Goal: Information Seeking & Learning: Learn about a topic

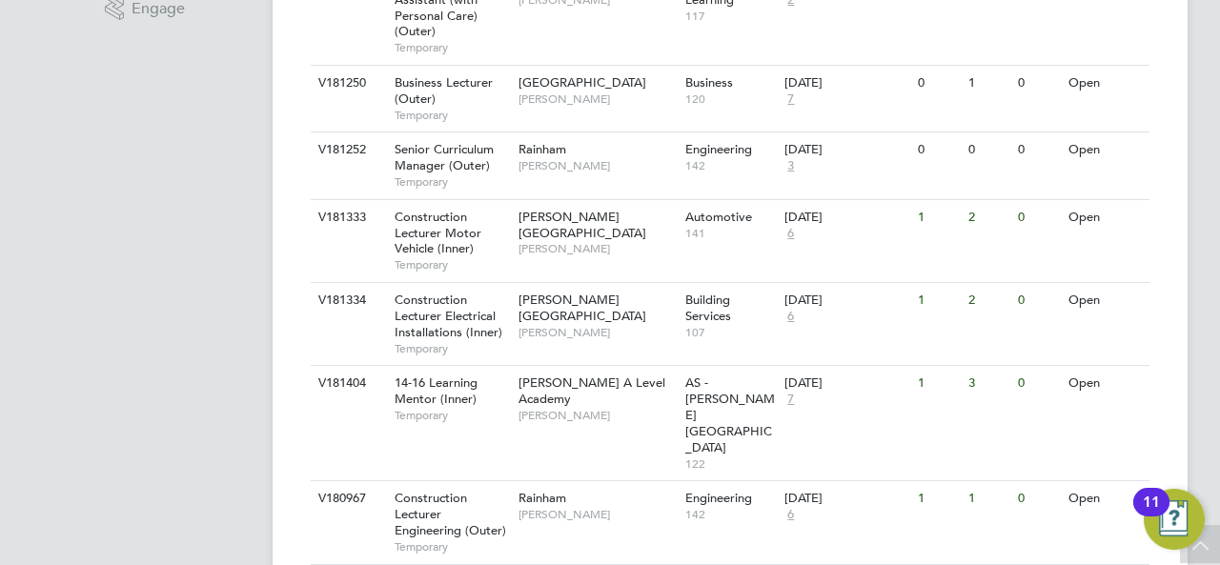
scroll to position [763, 0]
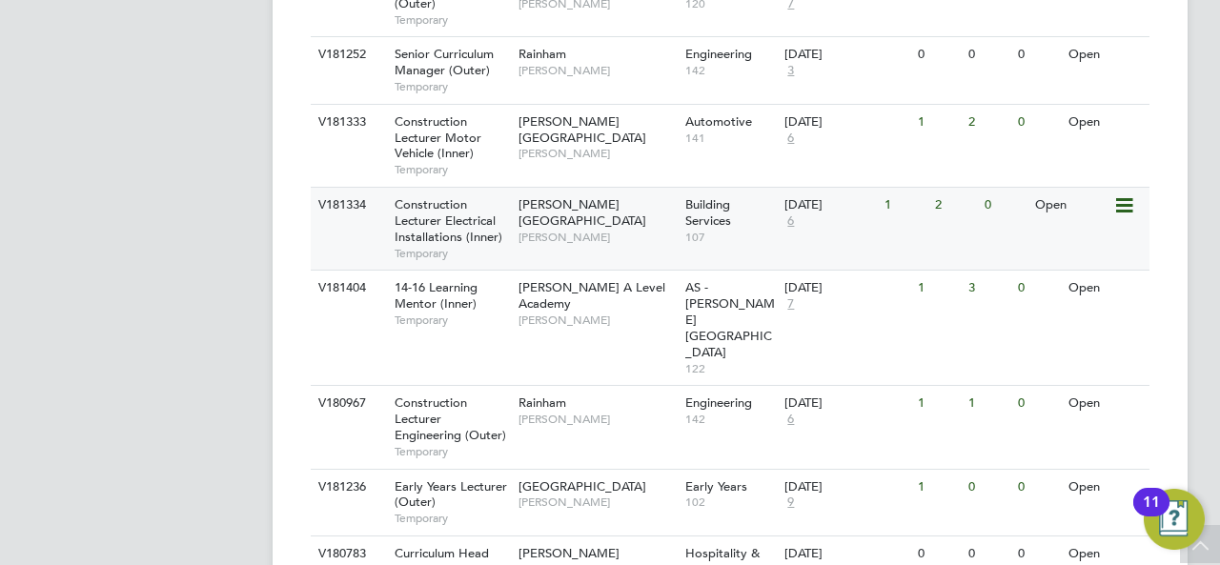
click at [434, 210] on span "Construction Lecturer Electrical Installations (Inner)" at bounding box center [449, 220] width 108 height 49
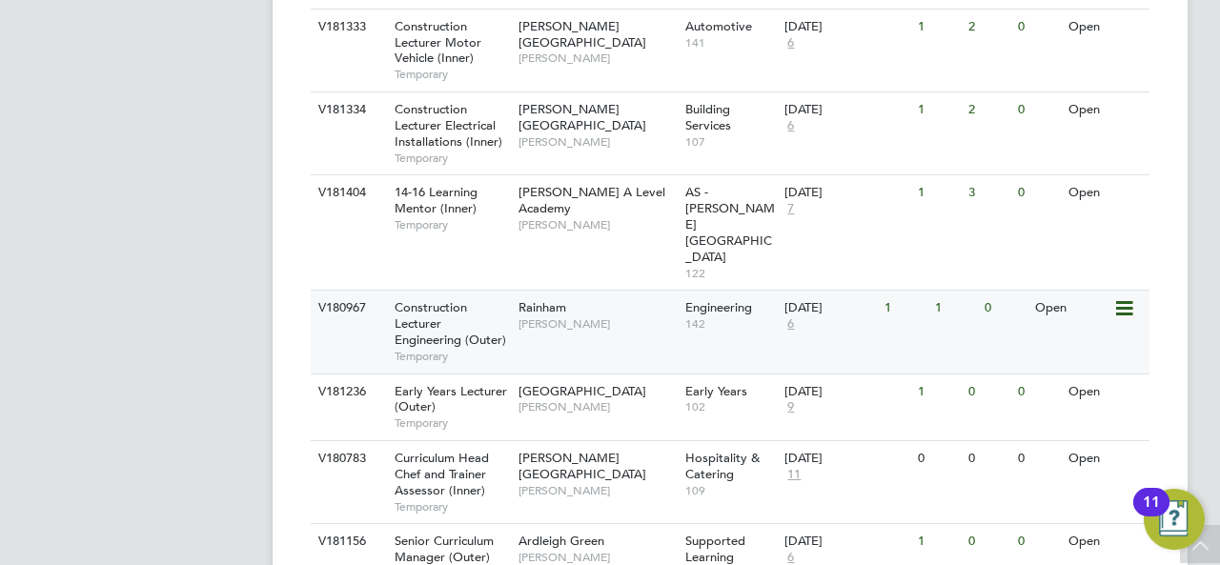
click at [408, 299] on span "Construction Lecturer Engineering (Outer)" at bounding box center [451, 323] width 112 height 49
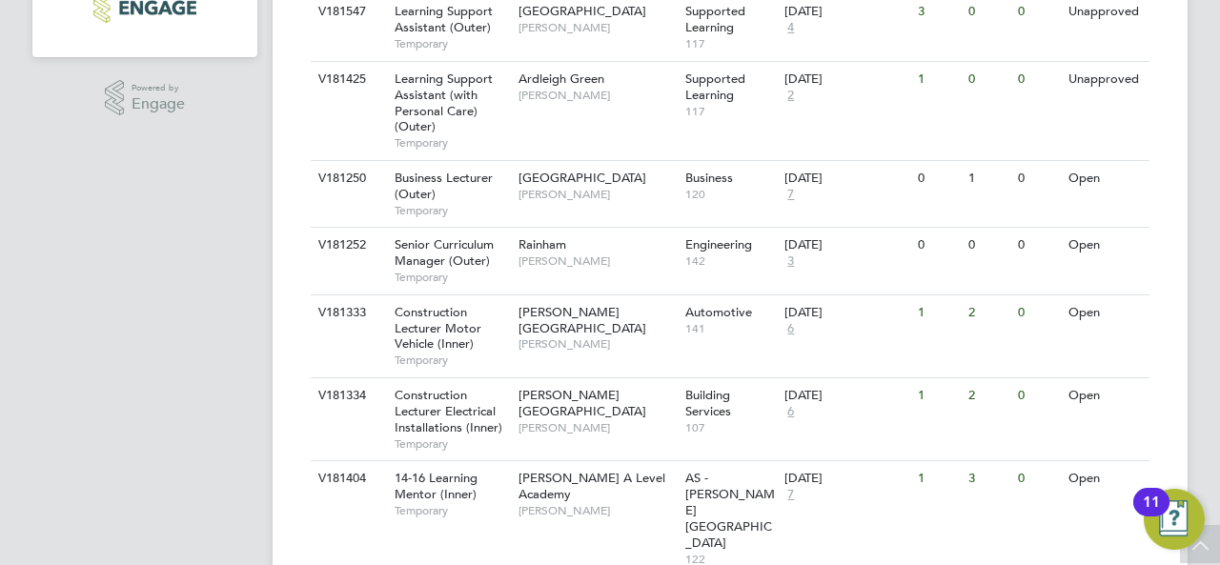
scroll to position [0, 0]
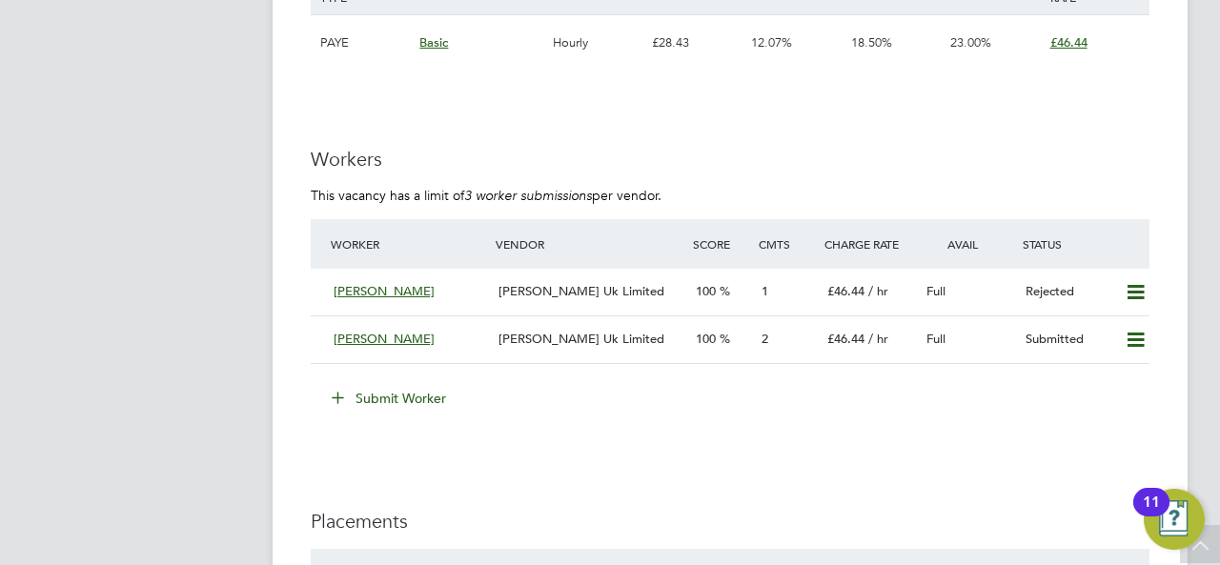
scroll to position [3527, 0]
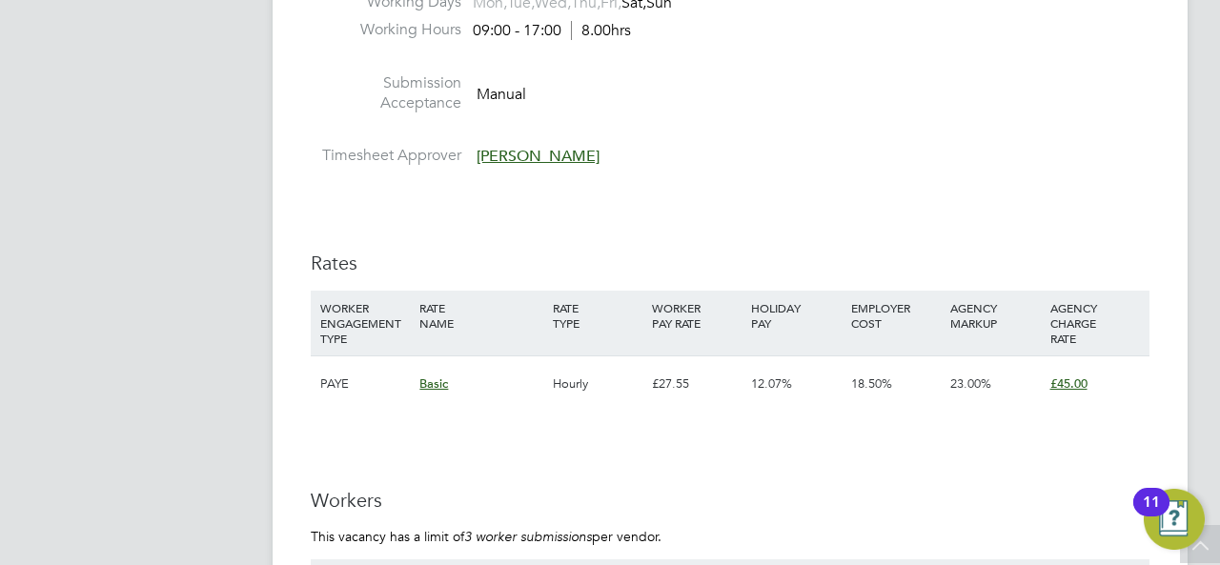
scroll to position [3527, 0]
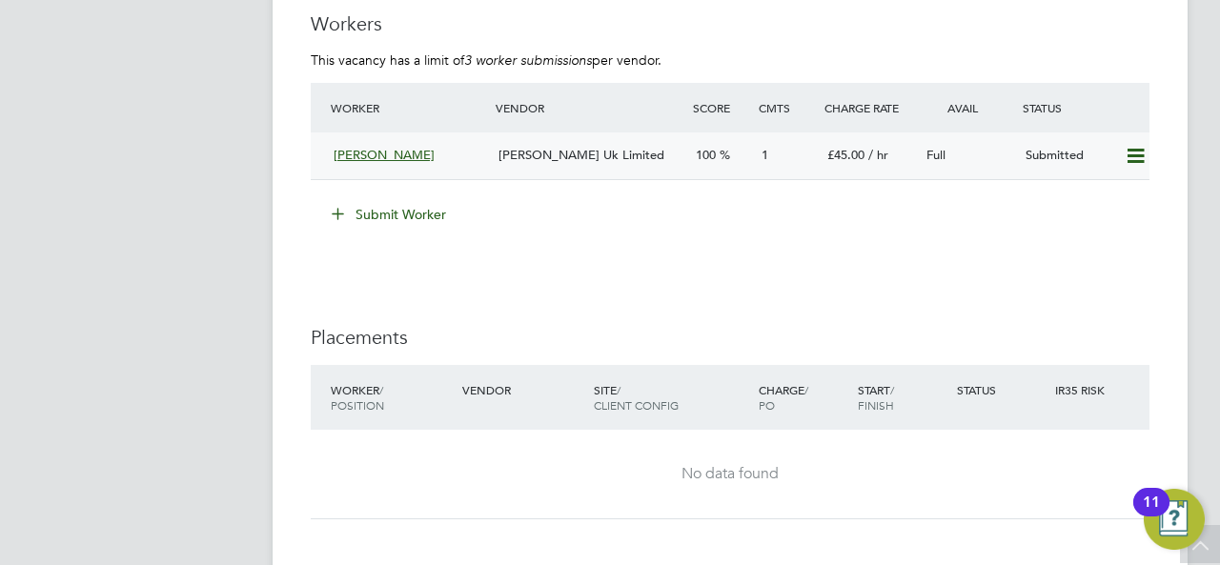
click at [398, 158] on span "Anbarasu Gurusamy" at bounding box center [384, 155] width 101 height 16
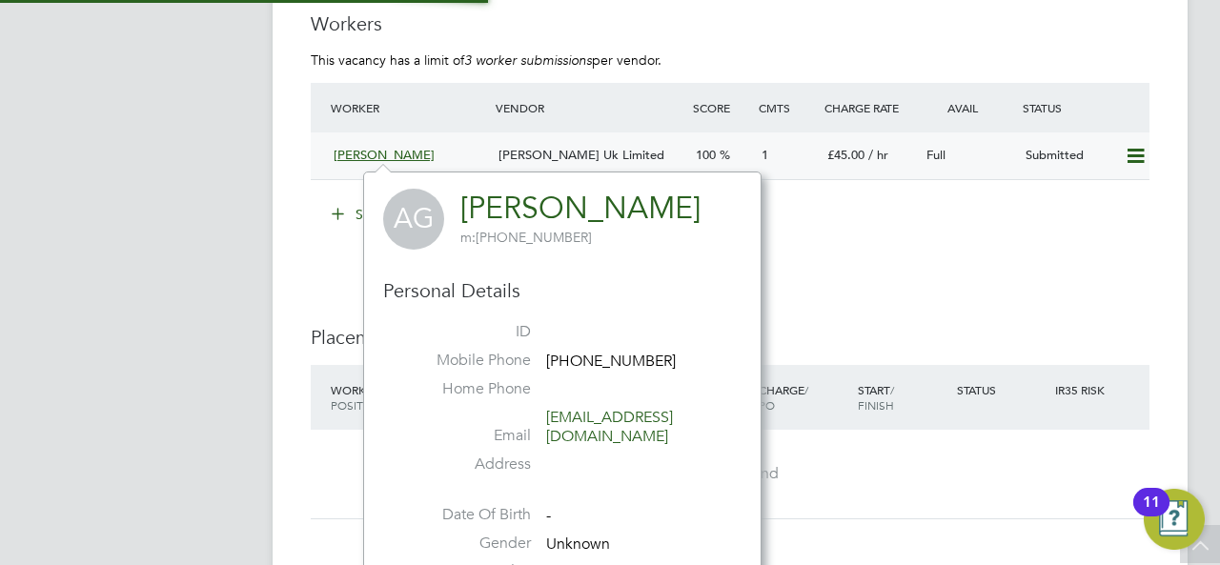
scroll to position [444, 398]
click at [507, 163] on div "Morgan Hunt Uk Limited" at bounding box center [589, 155] width 197 height 31
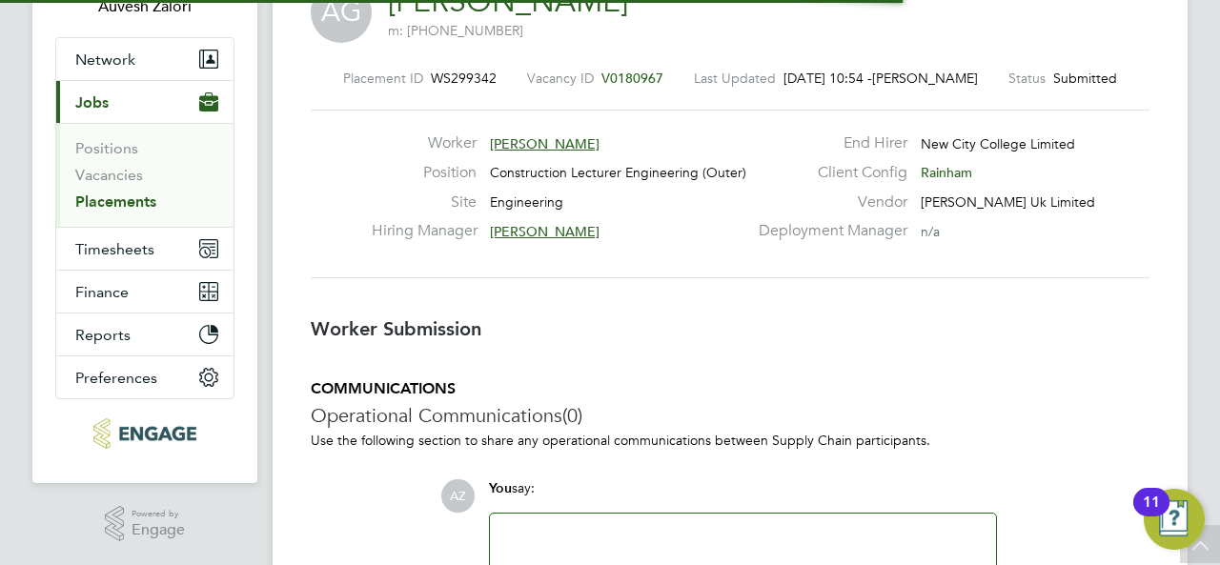
scroll to position [18, 295]
